Goal: Communication & Community: Answer question/provide support

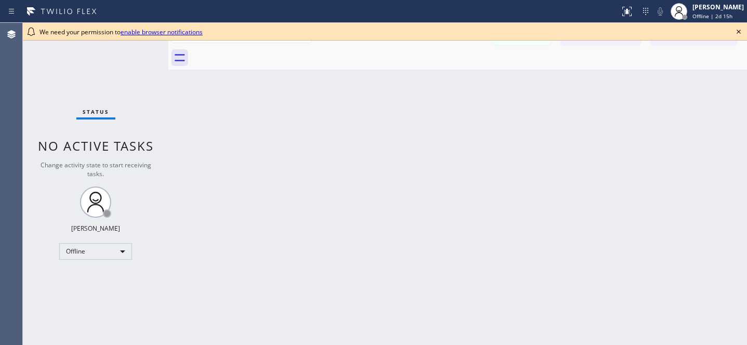
drag, startPoint x: 738, startPoint y: 32, endPoint x: 609, endPoint y: 36, distance: 128.9
click at [738, 32] on icon at bounding box center [738, 31] width 12 height 12
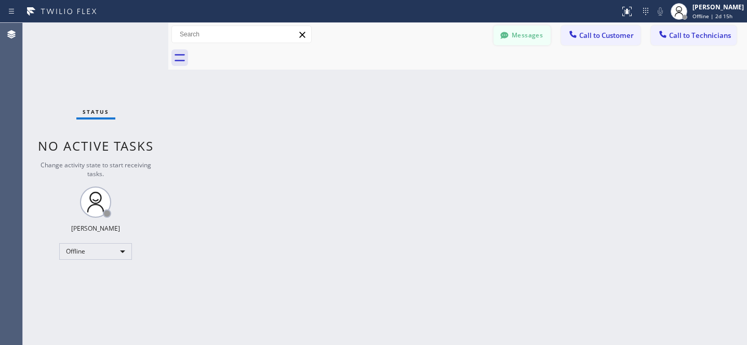
click at [520, 35] on button "Messages" at bounding box center [521, 35] width 57 height 20
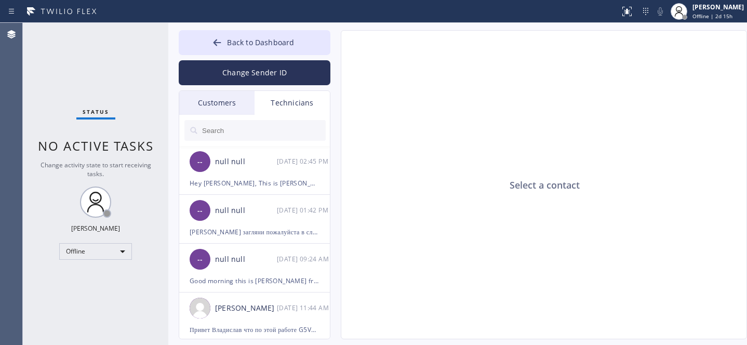
click at [230, 106] on div "Customers" at bounding box center [216, 103] width 75 height 24
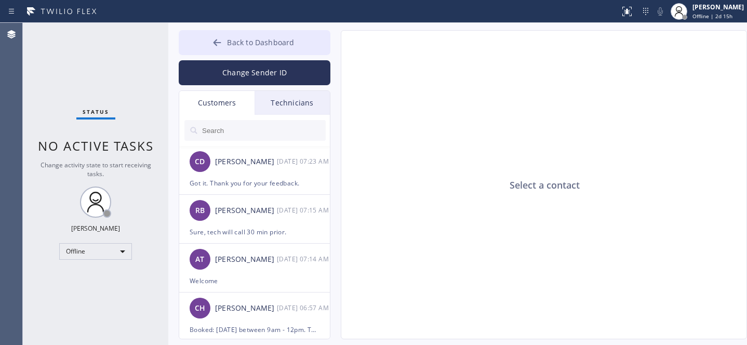
click at [239, 45] on span "Back to Dashboard" at bounding box center [260, 42] width 67 height 10
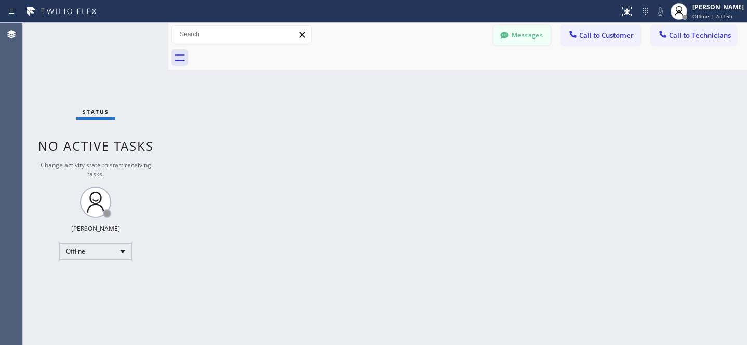
click at [513, 31] on button "Messages" at bounding box center [521, 35] width 57 height 20
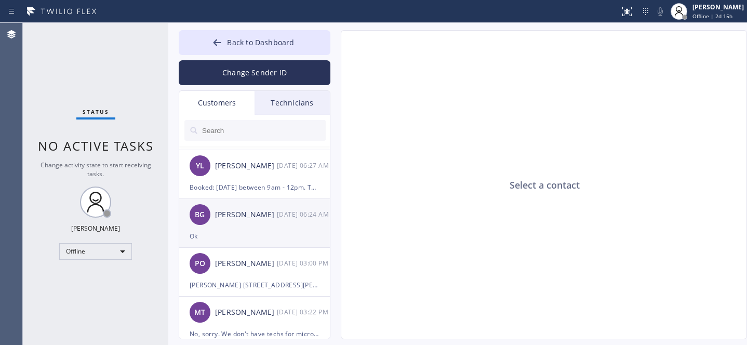
scroll to position [250, 0]
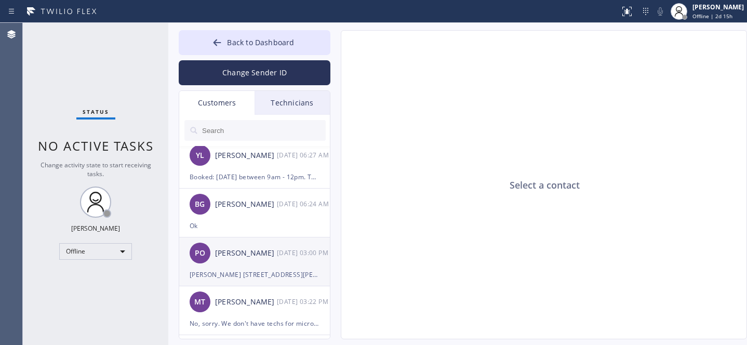
click at [253, 266] on div "PO [PERSON_NAME] [DATE] 03:00 PM" at bounding box center [255, 252] width 152 height 31
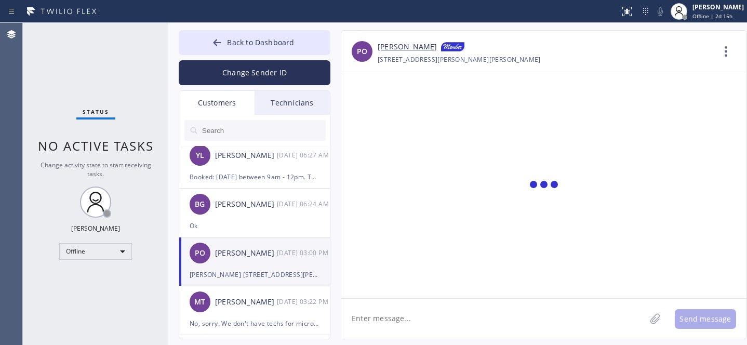
click at [457, 315] on textarea at bounding box center [493, 319] width 304 height 40
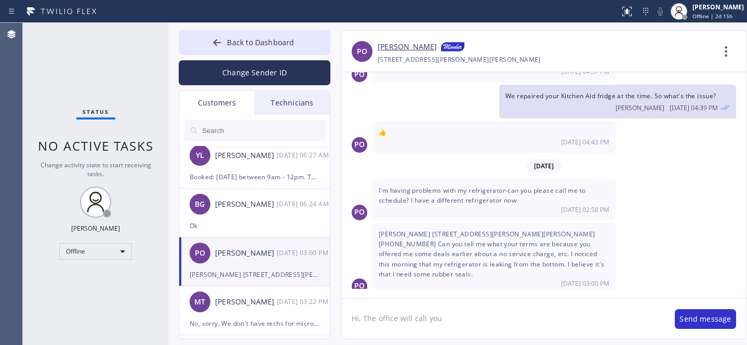
type textarea "Hi, The office will call you."
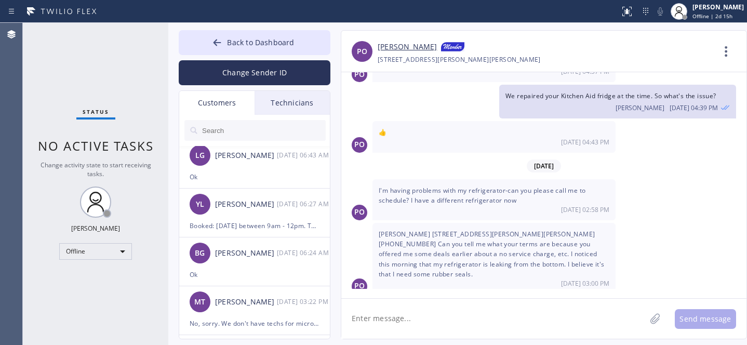
scroll to position [1068, 0]
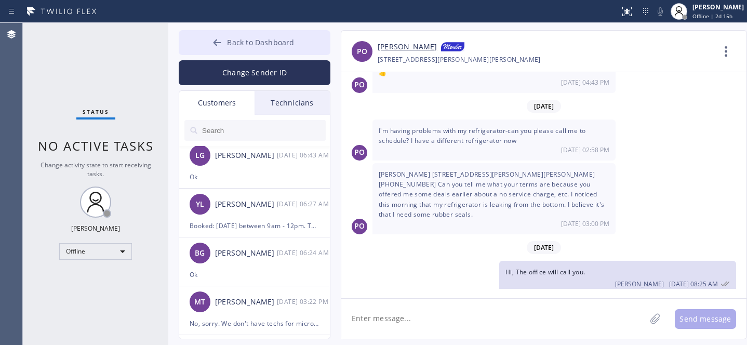
click at [255, 46] on span "Back to Dashboard" at bounding box center [260, 42] width 67 height 10
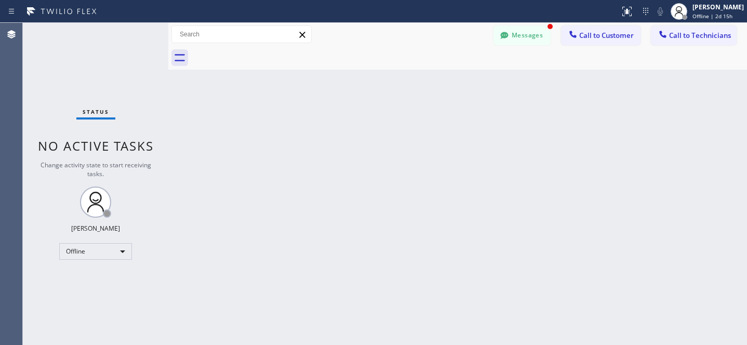
scroll to position [1121, 0]
click at [518, 35] on button "Messages" at bounding box center [521, 35] width 57 height 20
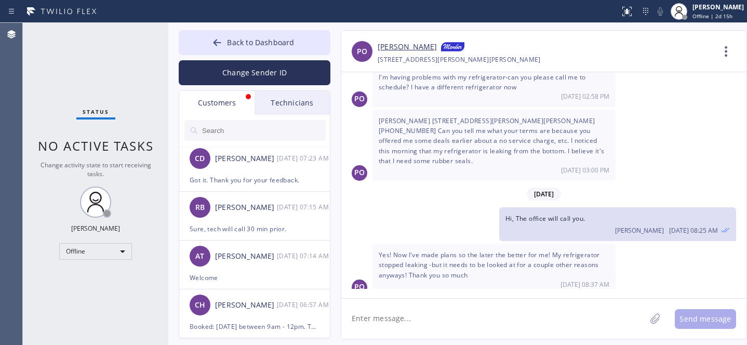
scroll to position [0, 0]
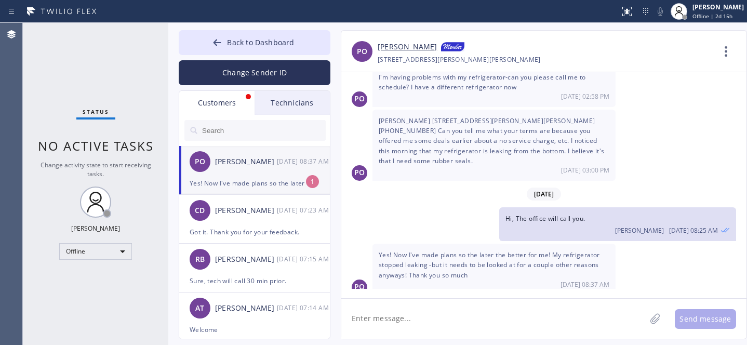
click at [246, 177] on div "Yes! Now I've made plans so the later the better for me! My refrigerator stoppe…" at bounding box center [255, 183] width 130 height 12
click at [484, 314] on textarea at bounding box center [493, 319] width 304 height 40
type textarea "Welcome"
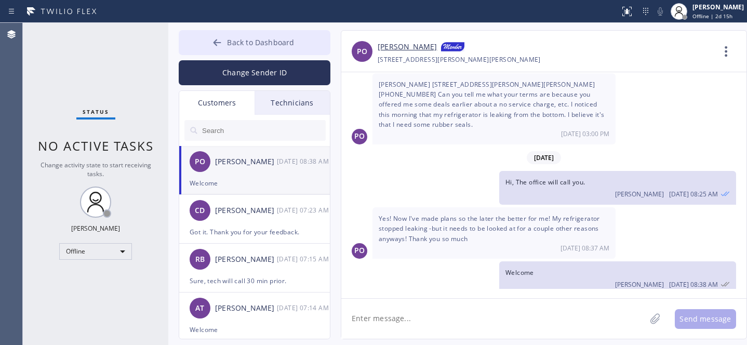
click at [245, 36] on button "Back to Dashboard" at bounding box center [255, 42] width 152 height 25
